Goal: Obtain resource: Download file/media

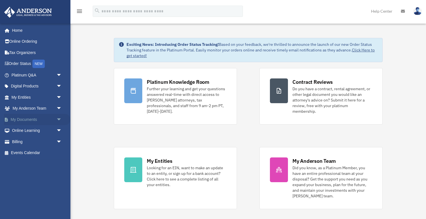
click at [60, 118] on span "arrow_drop_down" at bounding box center [61, 120] width 11 height 12
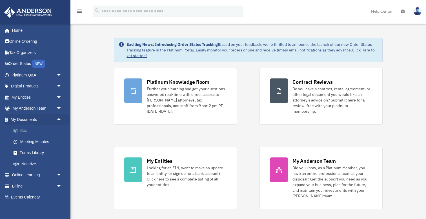
click at [25, 130] on link "Box" at bounding box center [39, 130] width 62 height 11
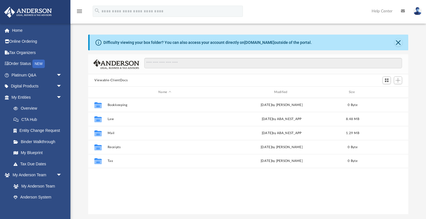
scroll to position [128, 320]
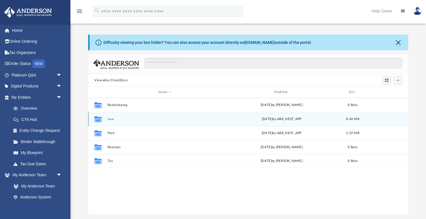
click at [109, 119] on button "Law" at bounding box center [165, 119] width 114 height 4
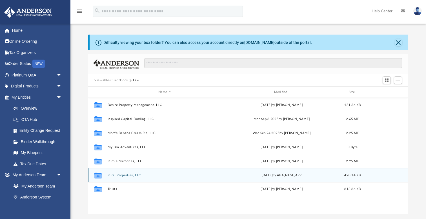
click at [117, 179] on div "Collaborated Folder Rural Properties, LLC today by ABA_NEST_APP 420.14 KB" at bounding box center [248, 175] width 320 height 14
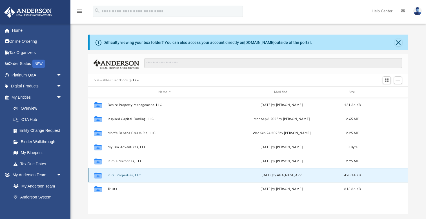
click at [125, 176] on button "Rural Properties, LLC" at bounding box center [165, 176] width 114 height 4
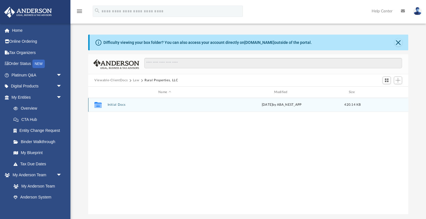
click at [120, 106] on button "Initial Docs" at bounding box center [165, 105] width 114 height 4
click at [122, 106] on button "Rural Properties, LLC - Filed Articles.pdf" at bounding box center [165, 105] width 114 height 4
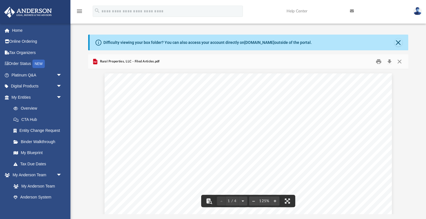
scroll to position [0, 0]
click at [390, 61] on button "Download" at bounding box center [389, 61] width 10 height 9
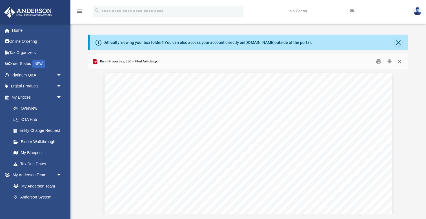
click at [399, 60] on button "Close" at bounding box center [399, 61] width 10 height 9
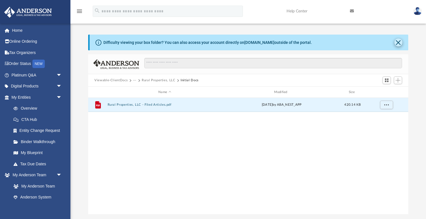
click at [398, 44] on button "Close" at bounding box center [398, 43] width 8 height 8
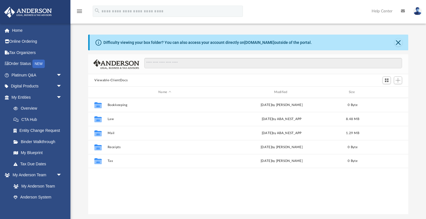
scroll to position [128, 320]
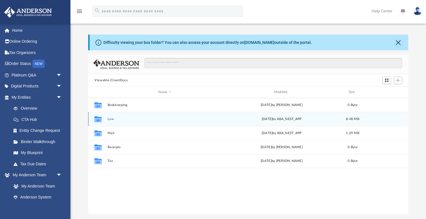
click at [110, 120] on button "Law" at bounding box center [165, 119] width 114 height 4
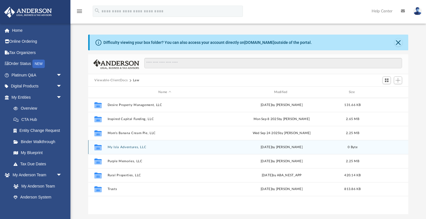
click at [118, 146] on button "My Isla Adventures, LLC" at bounding box center [165, 148] width 114 height 4
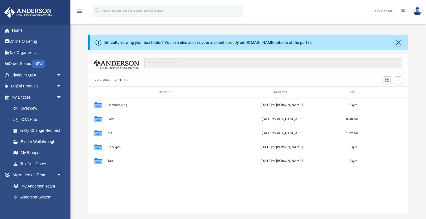
scroll to position [128, 320]
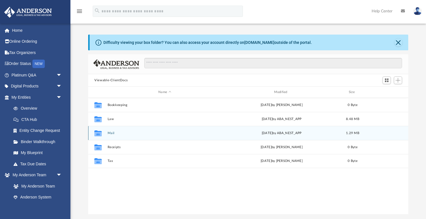
click at [111, 132] on button "Mail" at bounding box center [165, 133] width 114 height 4
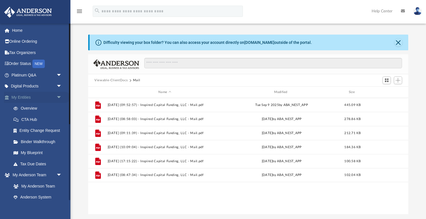
click at [59, 95] on span "arrow_drop_down" at bounding box center [61, 98] width 11 height 12
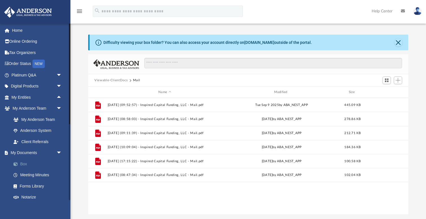
click at [25, 162] on link "Box" at bounding box center [39, 163] width 62 height 11
click at [396, 43] on button "Close" at bounding box center [398, 43] width 8 height 8
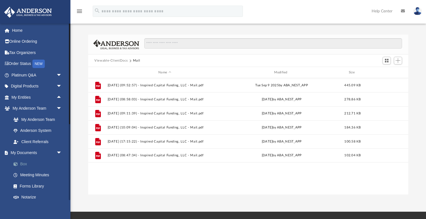
click at [26, 163] on link "Box" at bounding box center [39, 163] width 62 height 11
click at [23, 164] on link "Box" at bounding box center [39, 163] width 62 height 11
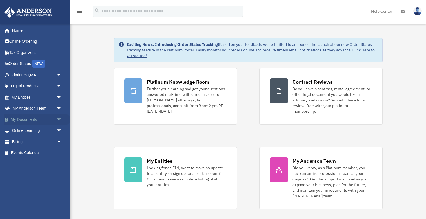
click at [57, 117] on span "arrow_drop_down" at bounding box center [61, 120] width 11 height 12
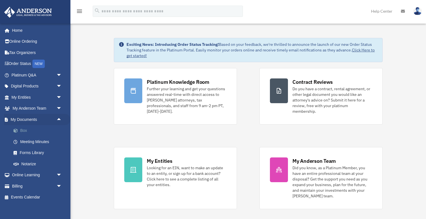
click at [23, 130] on link "Box" at bounding box center [39, 130] width 62 height 11
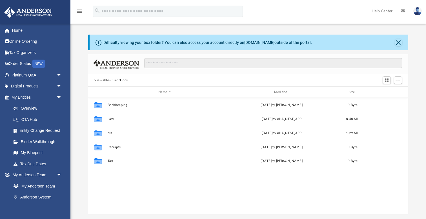
scroll to position [128, 320]
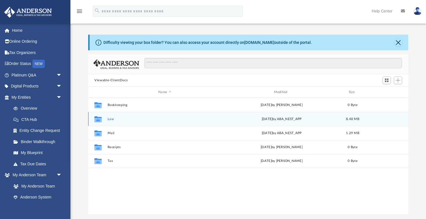
click at [112, 120] on button "Law" at bounding box center [165, 119] width 114 height 4
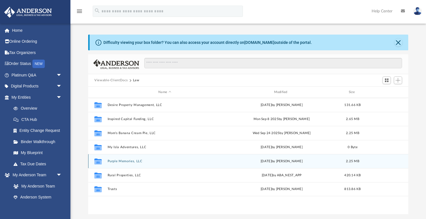
click at [120, 162] on button "Purple Memories, LLC" at bounding box center [165, 162] width 114 height 4
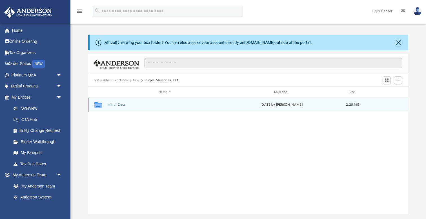
click at [117, 106] on button "Initial Docs" at bounding box center [165, 105] width 114 height 4
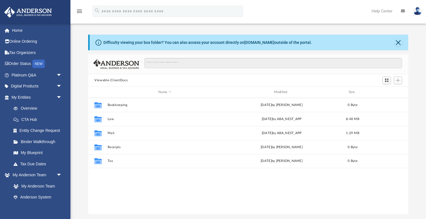
scroll to position [128, 320]
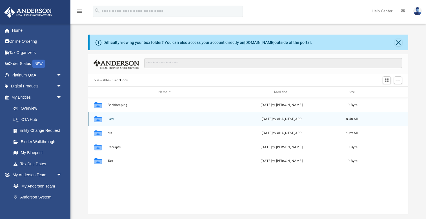
click at [111, 118] on button "Law" at bounding box center [165, 119] width 114 height 4
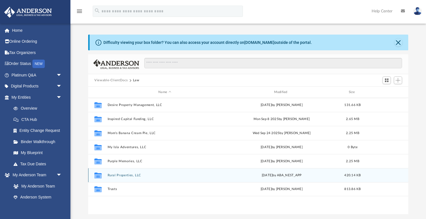
click at [122, 175] on button "Rural Properties, LLC" at bounding box center [165, 176] width 114 height 4
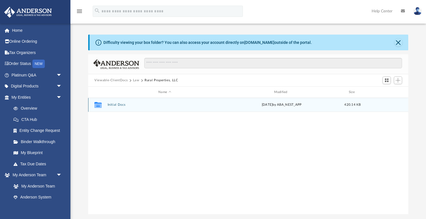
click at [123, 104] on button "Initial Docs" at bounding box center [165, 105] width 114 height 4
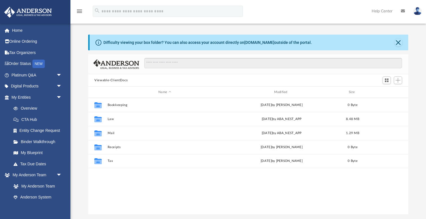
scroll to position [128, 320]
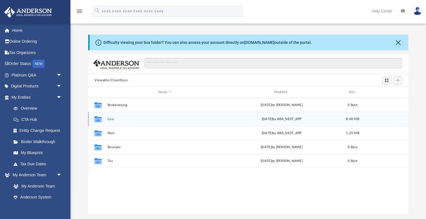
click at [113, 119] on button "Law" at bounding box center [165, 119] width 114 height 4
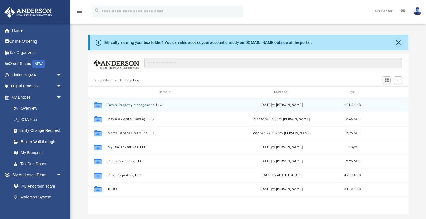
click at [122, 104] on button "Desire Property Management, LLC" at bounding box center [165, 105] width 114 height 4
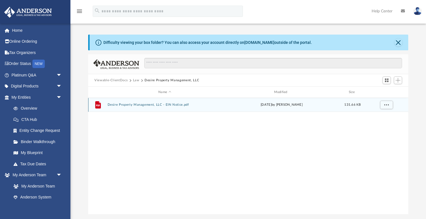
click at [126, 104] on button "Desire Property Management, LLC - EIN Notice.pdf" at bounding box center [165, 105] width 114 height 4
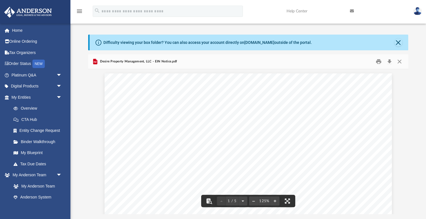
scroll to position [0, 0]
